Goal: Information Seeking & Learning: Learn about a topic

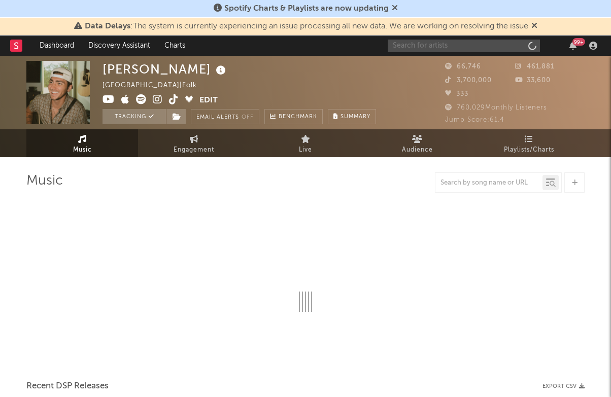
click at [467, 50] on input "text" at bounding box center [464, 46] width 152 height 13
type input "li"
select select "6m"
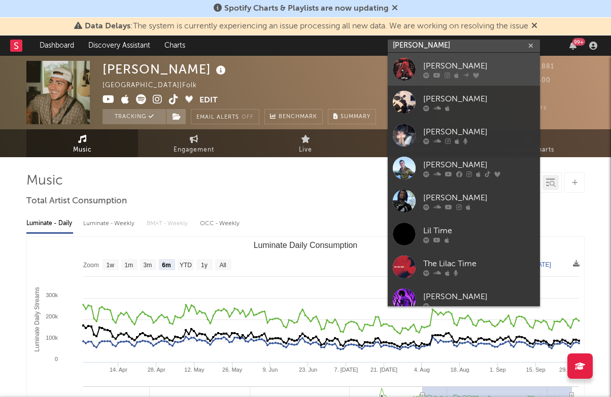
type input "[PERSON_NAME]"
click at [439, 67] on div "[PERSON_NAME]" at bounding box center [479, 66] width 112 height 12
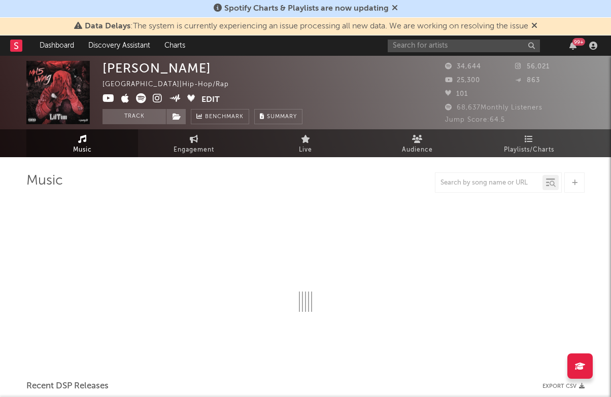
select select "6m"
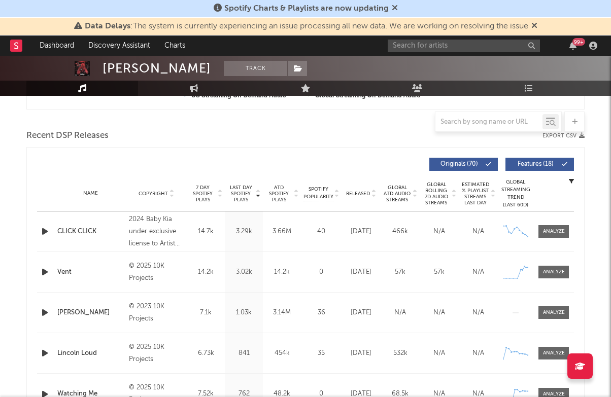
scroll to position [350, 0]
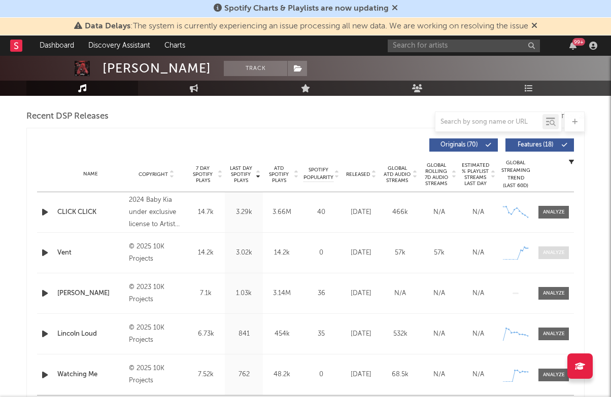
click at [551, 255] on div at bounding box center [554, 253] width 22 height 8
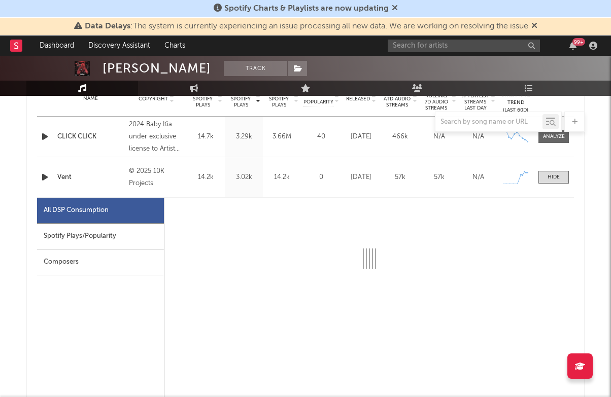
select select "1w"
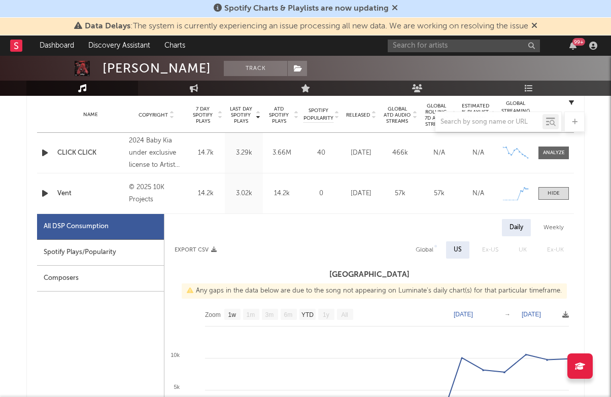
scroll to position [413, 0]
